Goal: Transaction & Acquisition: Subscribe to service/newsletter

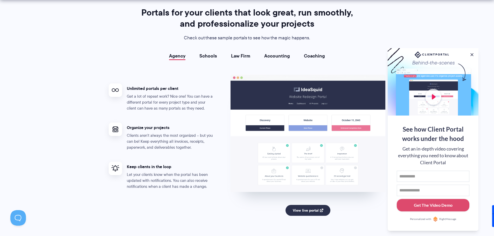
scroll to position [934, 0]
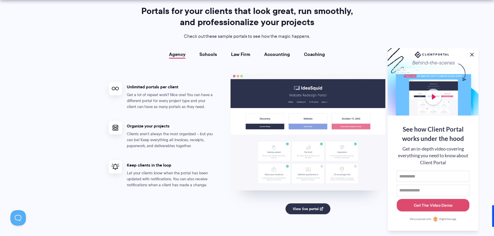
click at [473, 52] on button at bounding box center [472, 55] width 6 height 6
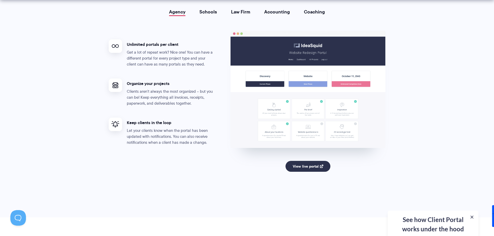
scroll to position [986, 0]
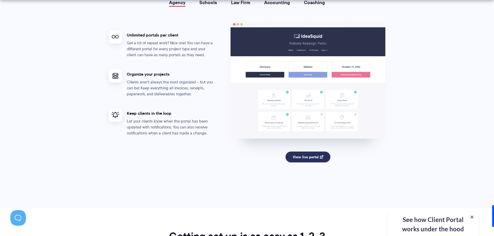
click at [311, 157] on link "View live portal" at bounding box center [308, 157] width 45 height 11
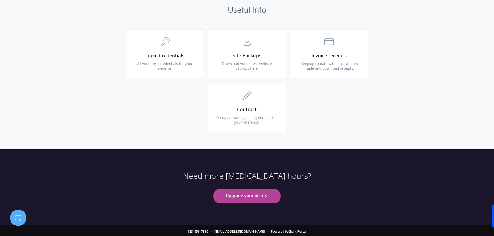
scroll to position [502, 0]
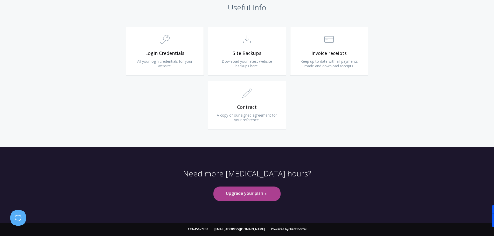
click at [246, 194] on link "Upgrade your plan .st0{fill:none;stroke:#000000;stroke-width:2;stroke-miterlimi…" at bounding box center [247, 194] width 67 height 14
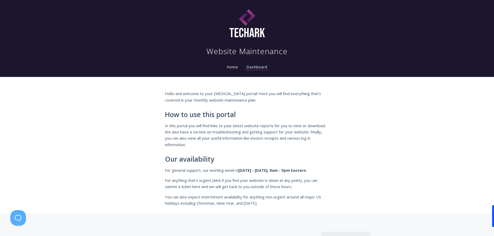
click at [235, 67] on link "Home" at bounding box center [232, 67] width 13 height 5
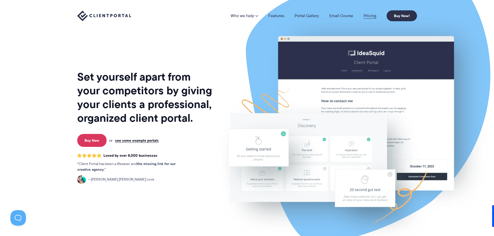
click at [373, 15] on link "Pricing" at bounding box center [370, 16] width 13 height 4
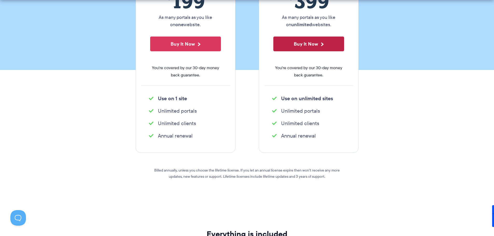
scroll to position [130, 0]
